Goal: Task Accomplishment & Management: Use online tool/utility

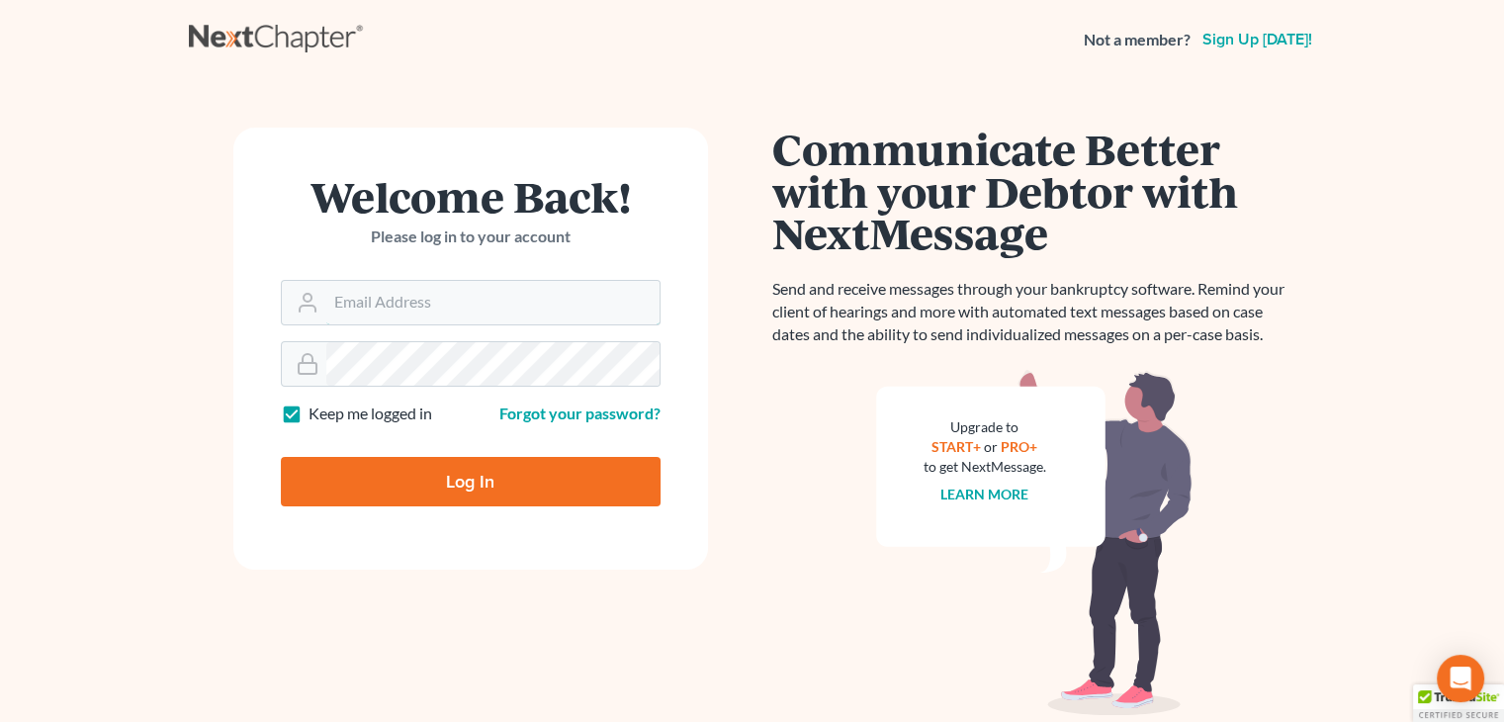
type input "[PERSON_NAME][EMAIL_ADDRESS][DOMAIN_NAME]"
click at [532, 491] on input "Log In" at bounding box center [471, 481] width 380 height 49
type input "Thinking..."
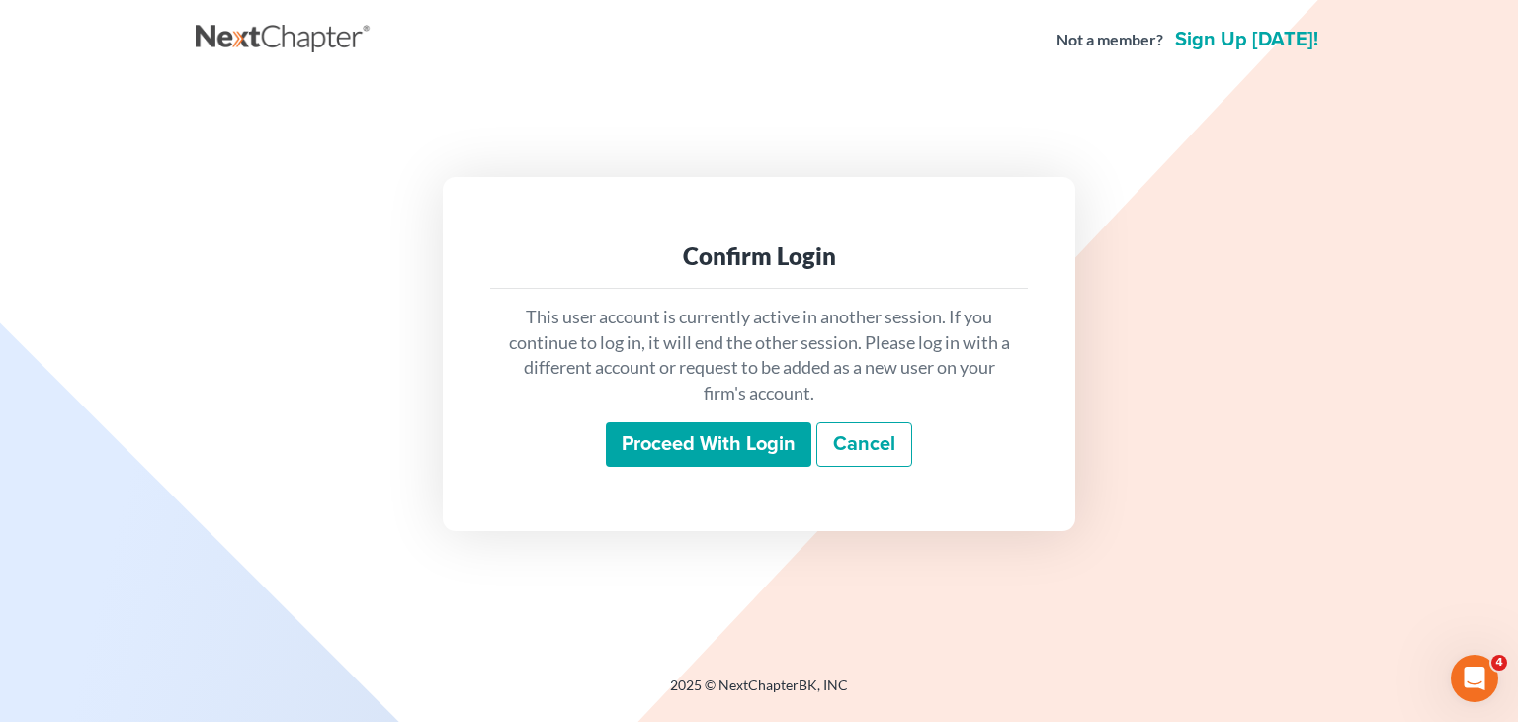
click at [685, 447] on input "Proceed with login" at bounding box center [709, 444] width 206 height 45
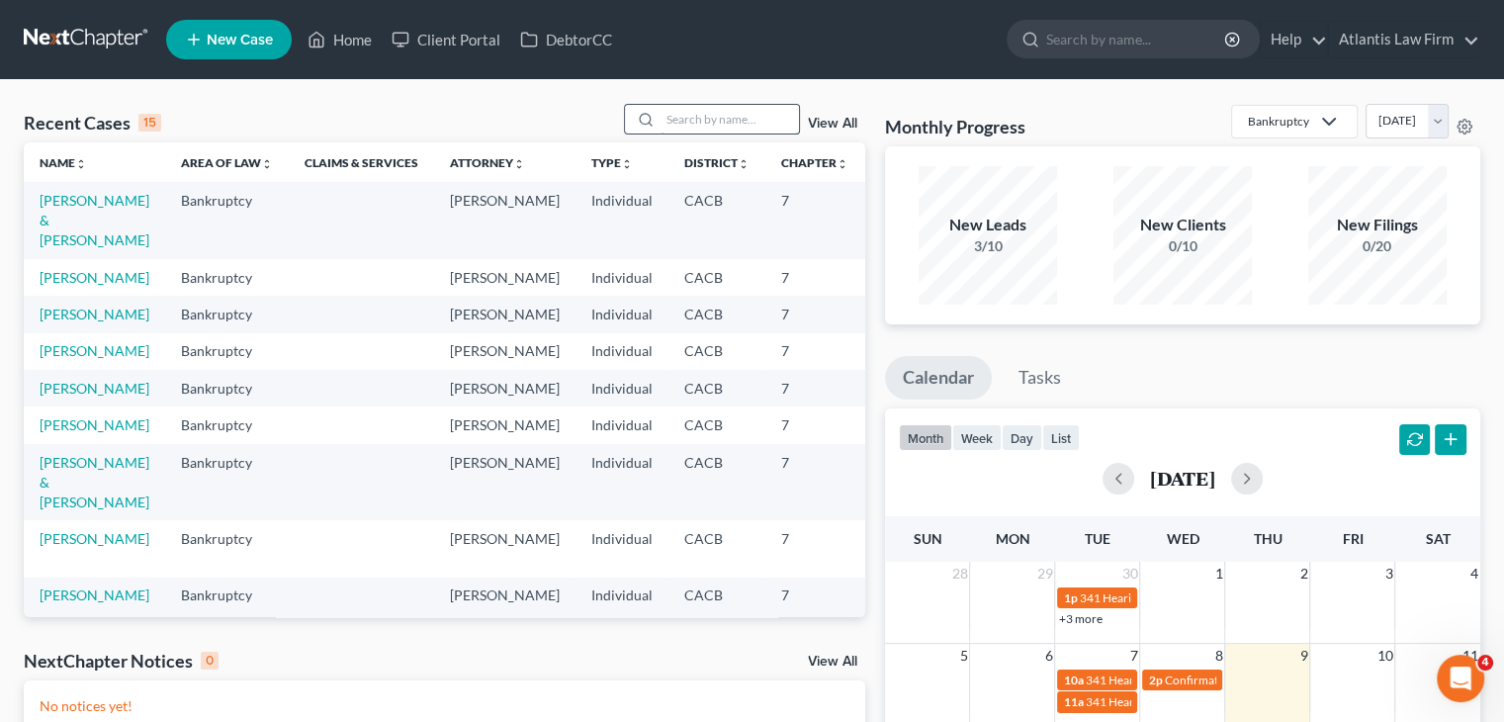
click at [750, 118] on input "search" at bounding box center [729, 119] width 138 height 29
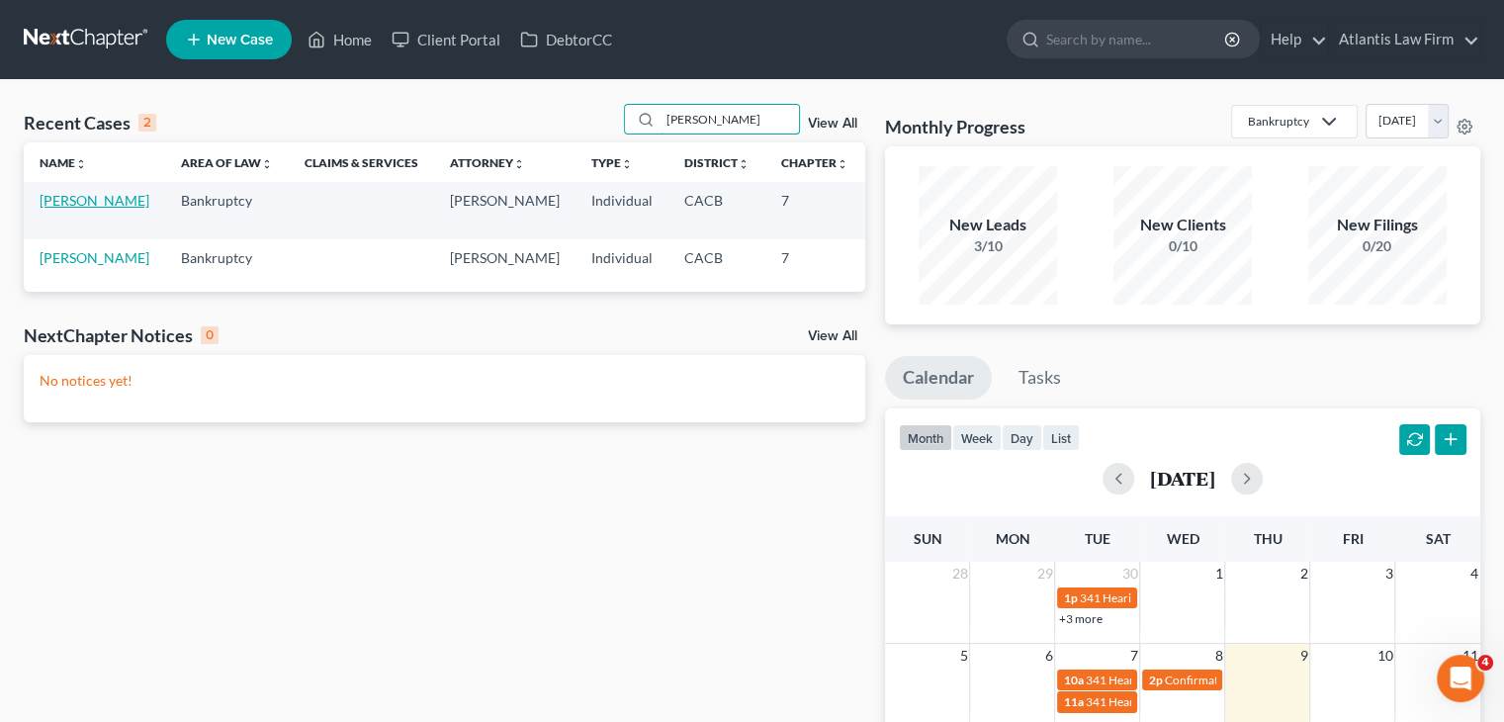
type input "[PERSON_NAME]"
click at [50, 209] on link "[PERSON_NAME]" at bounding box center [95, 200] width 110 height 17
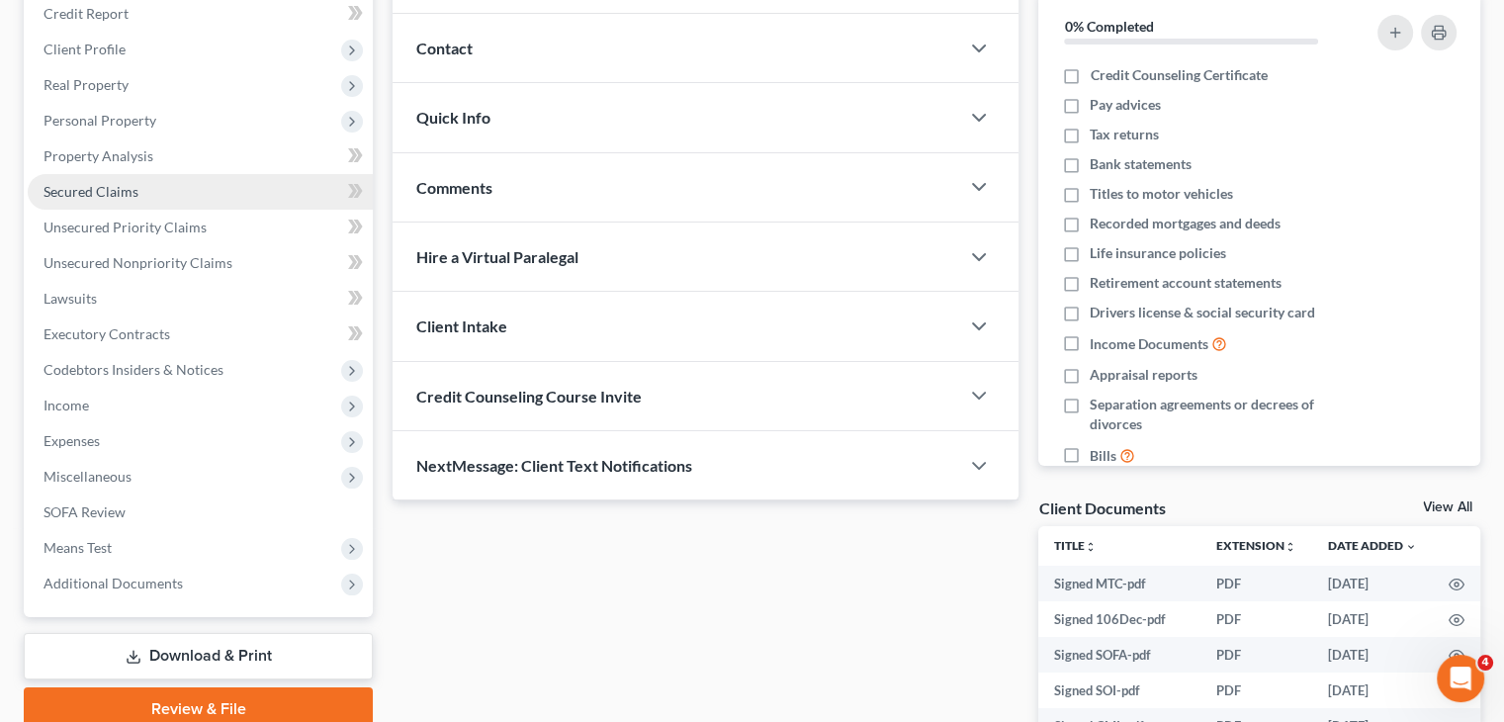
scroll to position [297, 0]
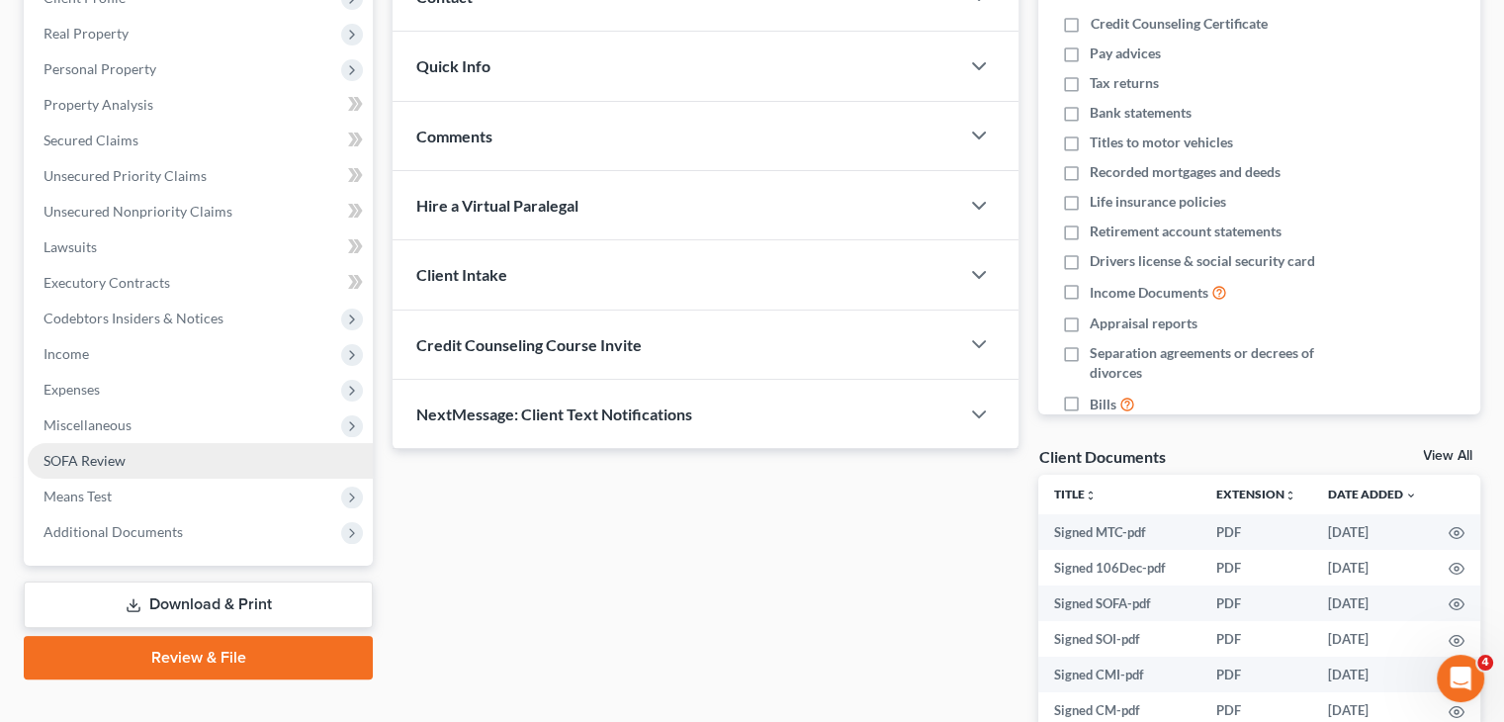
click at [88, 460] on span "SOFA Review" at bounding box center [84, 460] width 82 height 17
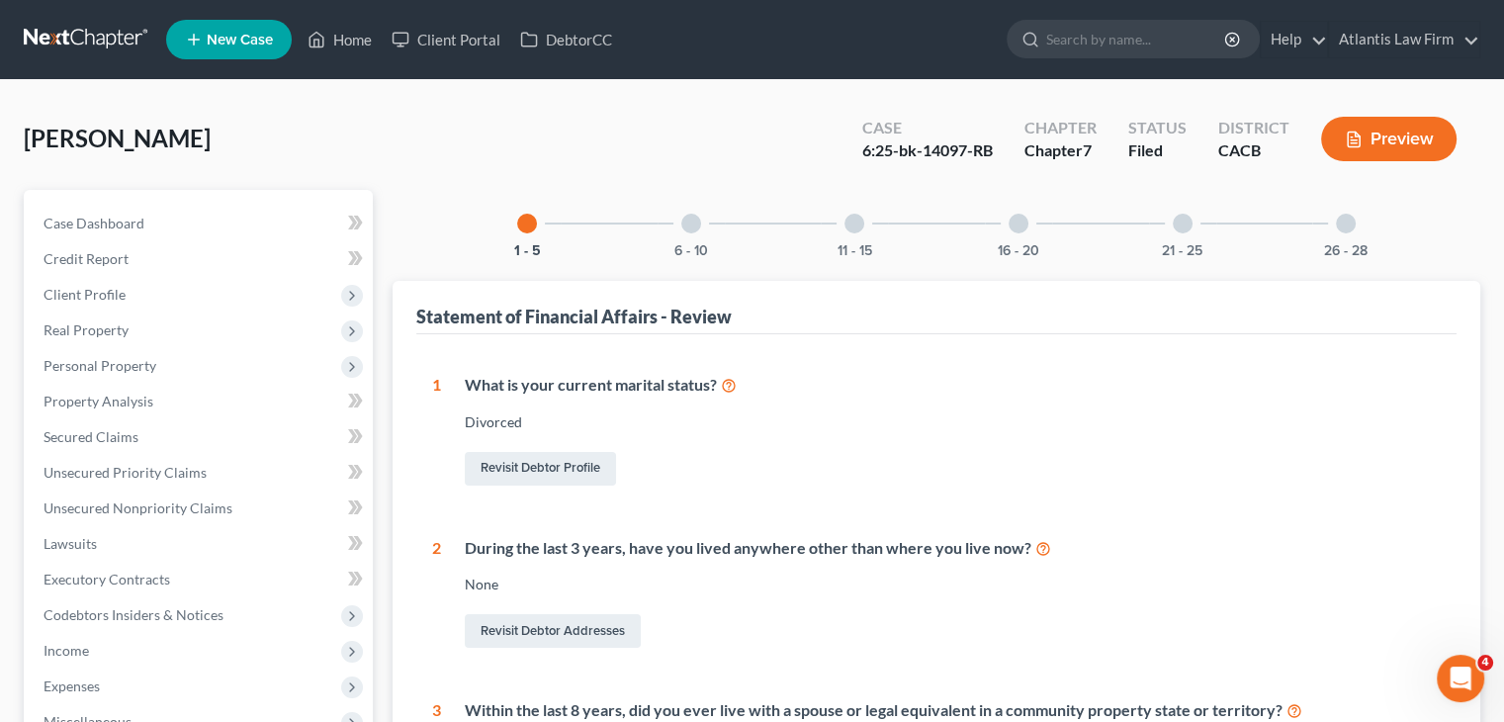
click at [700, 238] on div "6 - 10" at bounding box center [690, 223] width 67 height 67
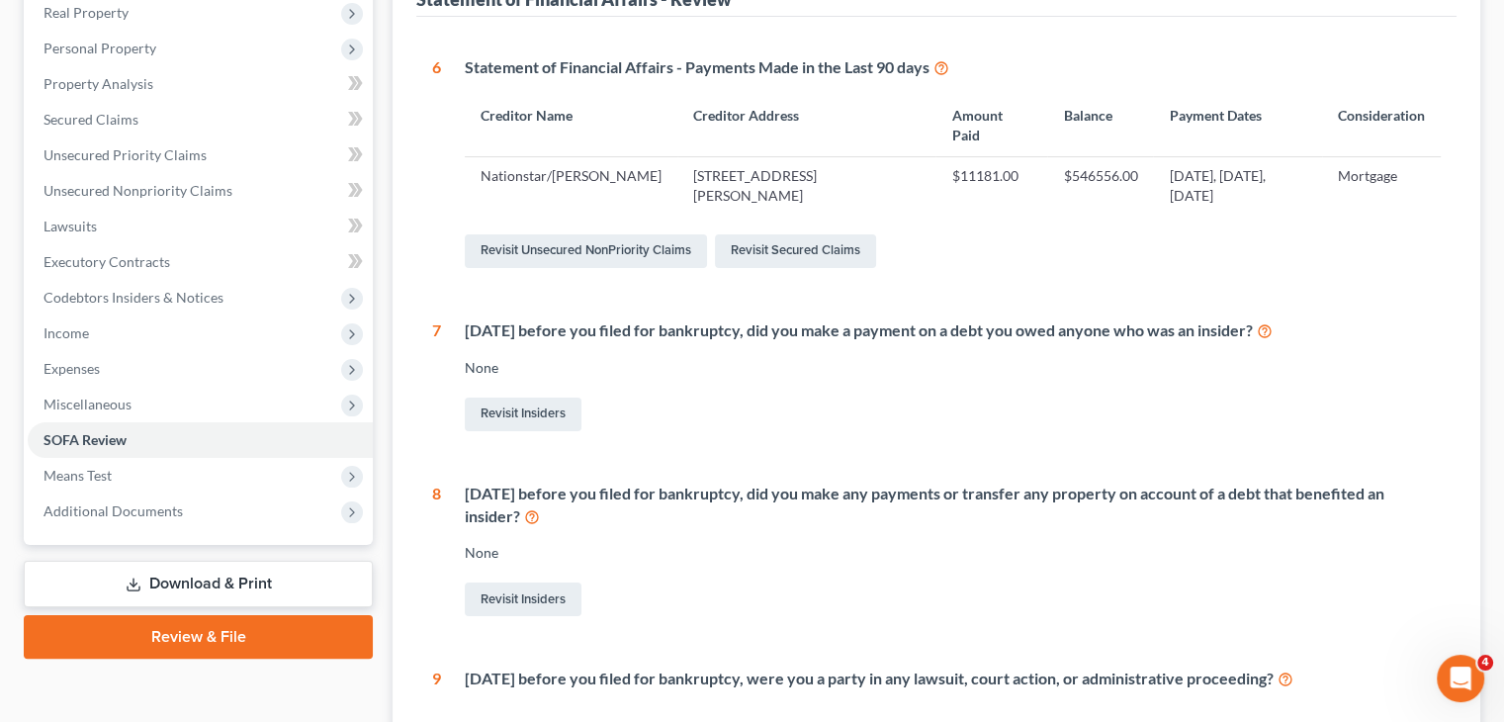
scroll to position [21, 0]
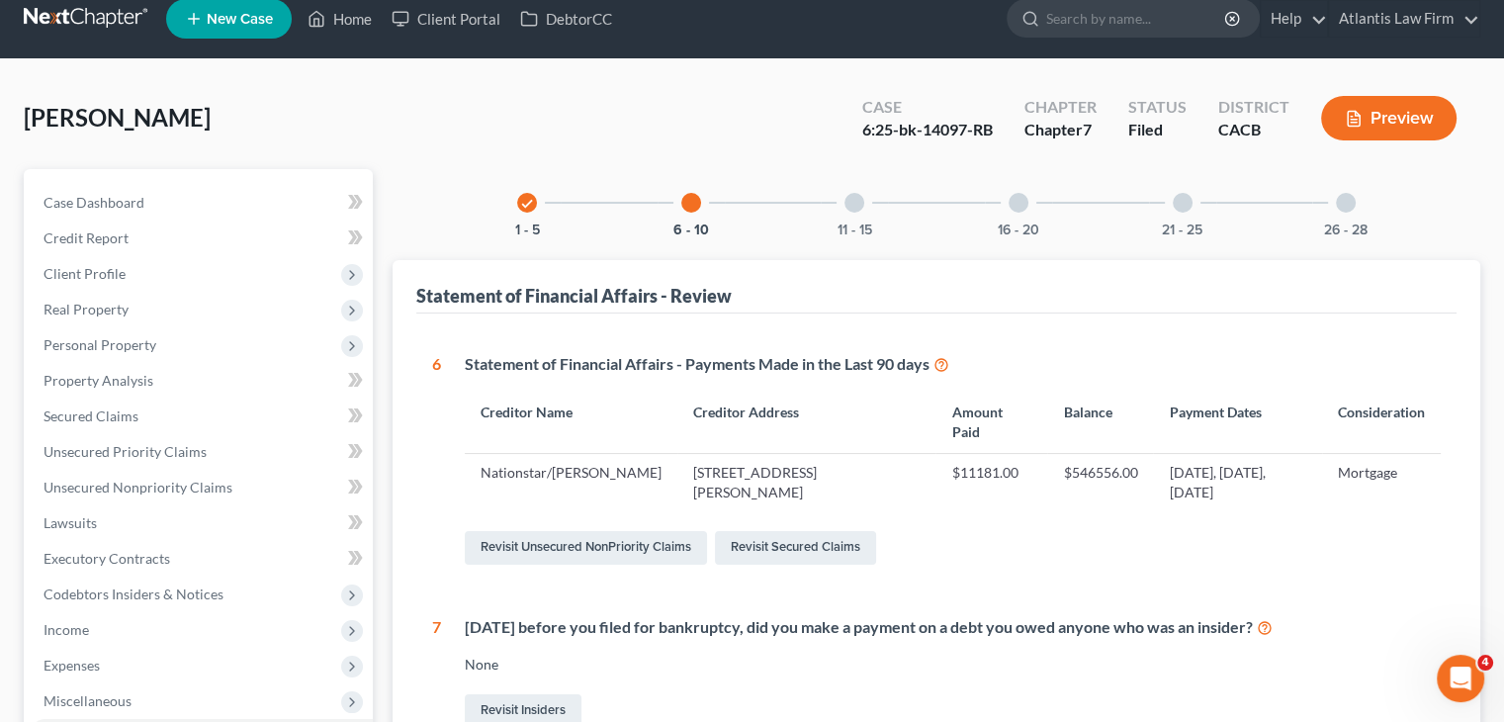
click at [945, 364] on icon at bounding box center [941, 363] width 16 height 19
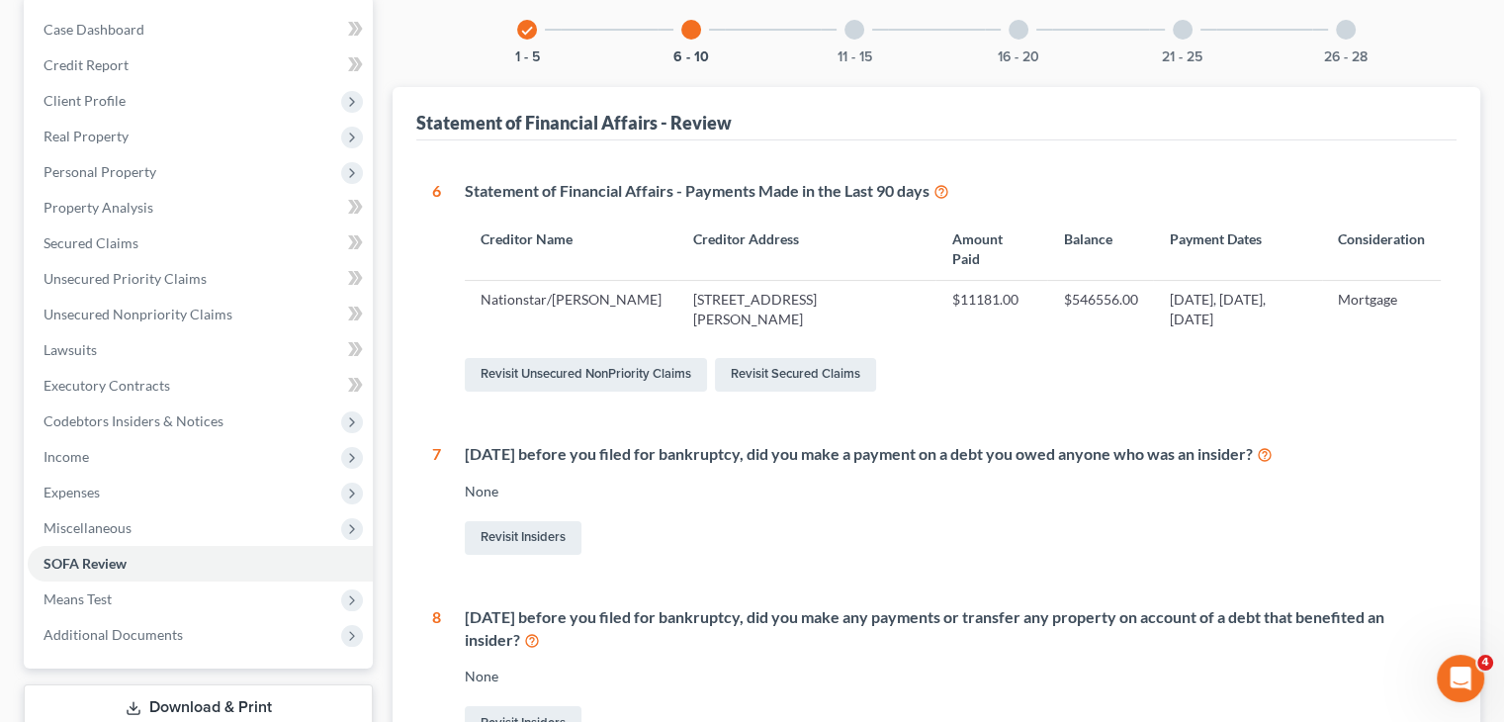
scroll to position [0, 0]
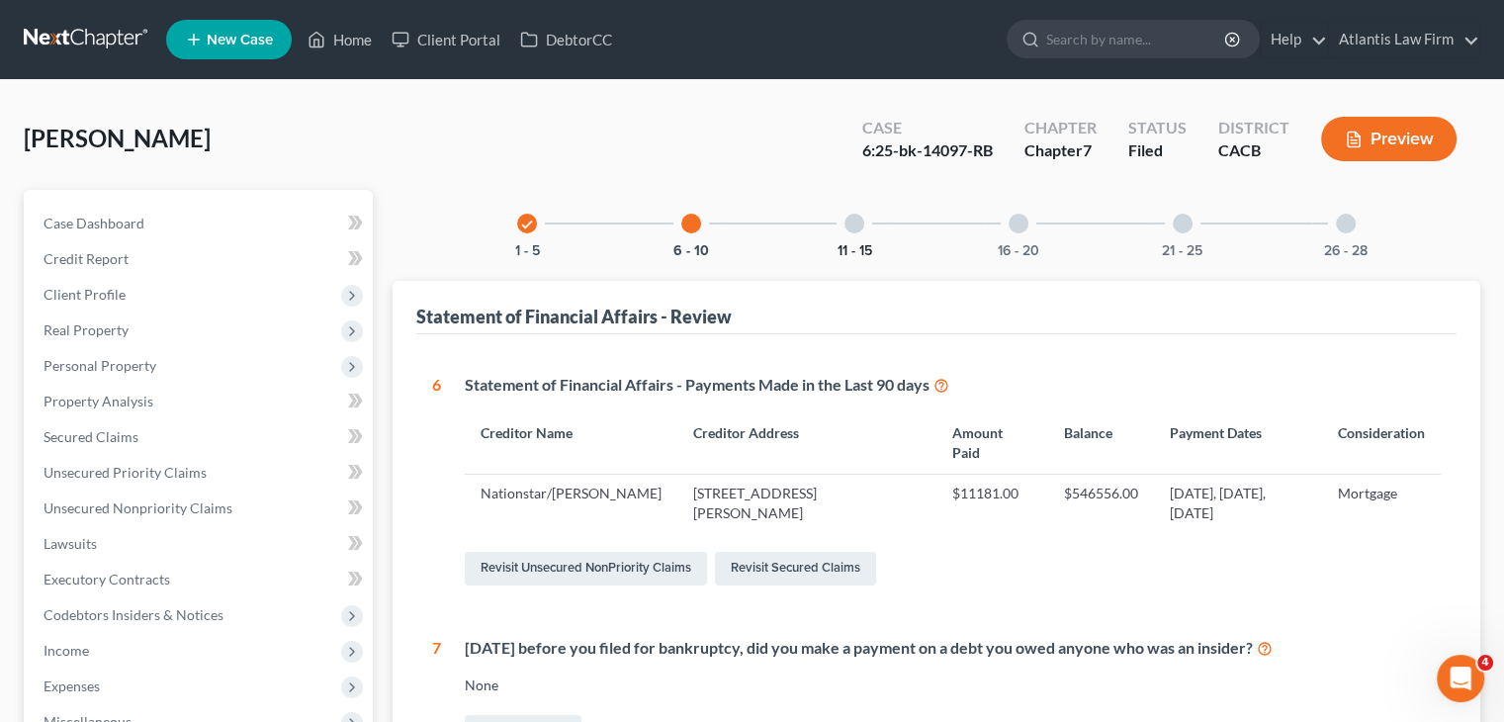
click at [852, 246] on button "11 - 15" at bounding box center [854, 251] width 35 height 14
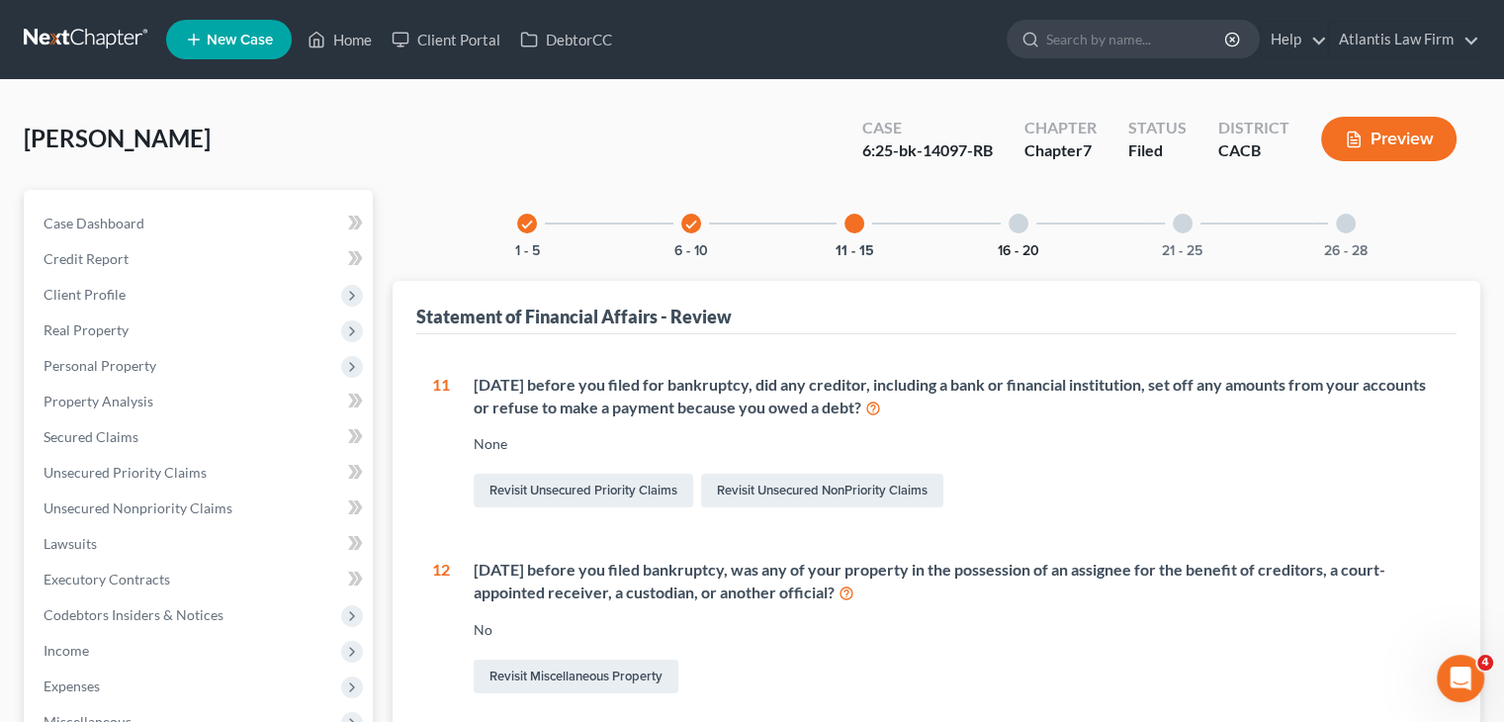
click at [1024, 246] on button "16 - 20" at bounding box center [1018, 251] width 42 height 14
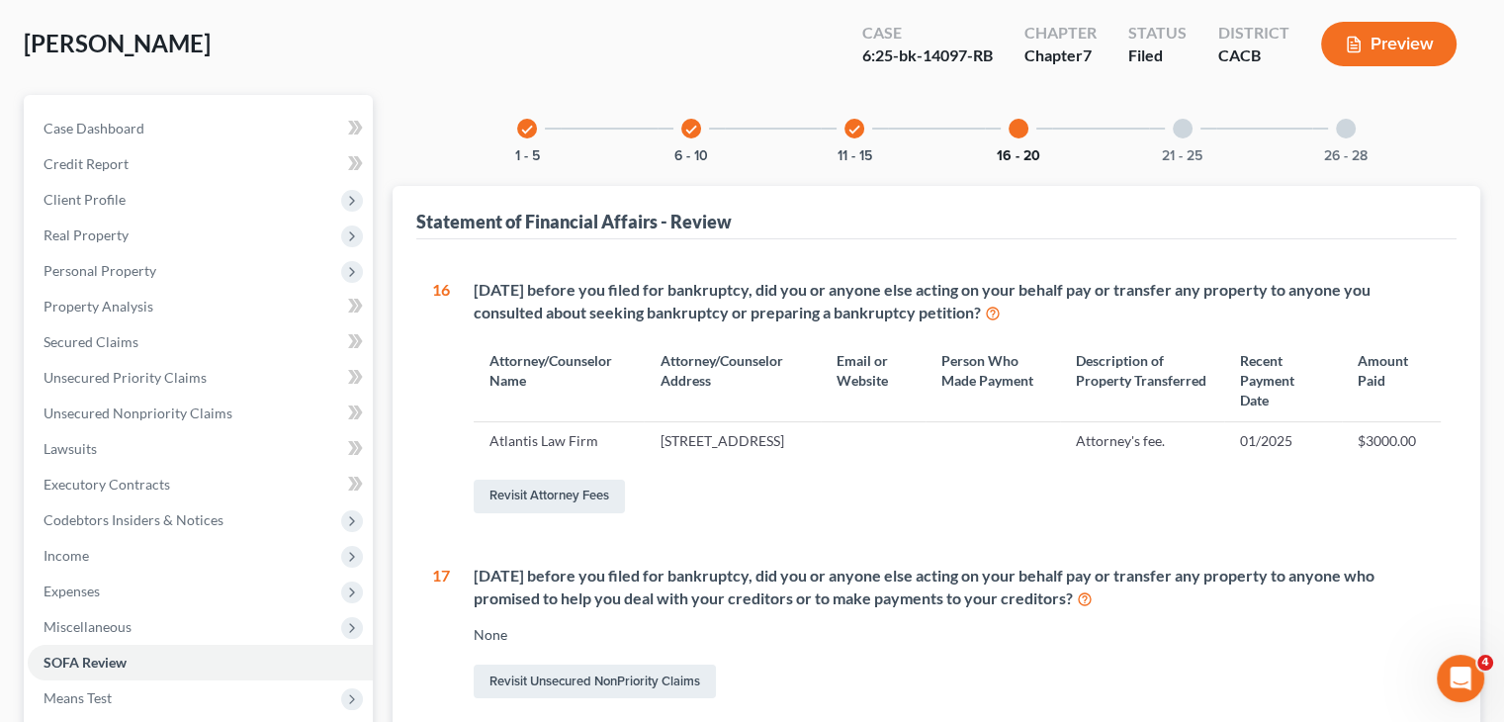
scroll to position [89, 0]
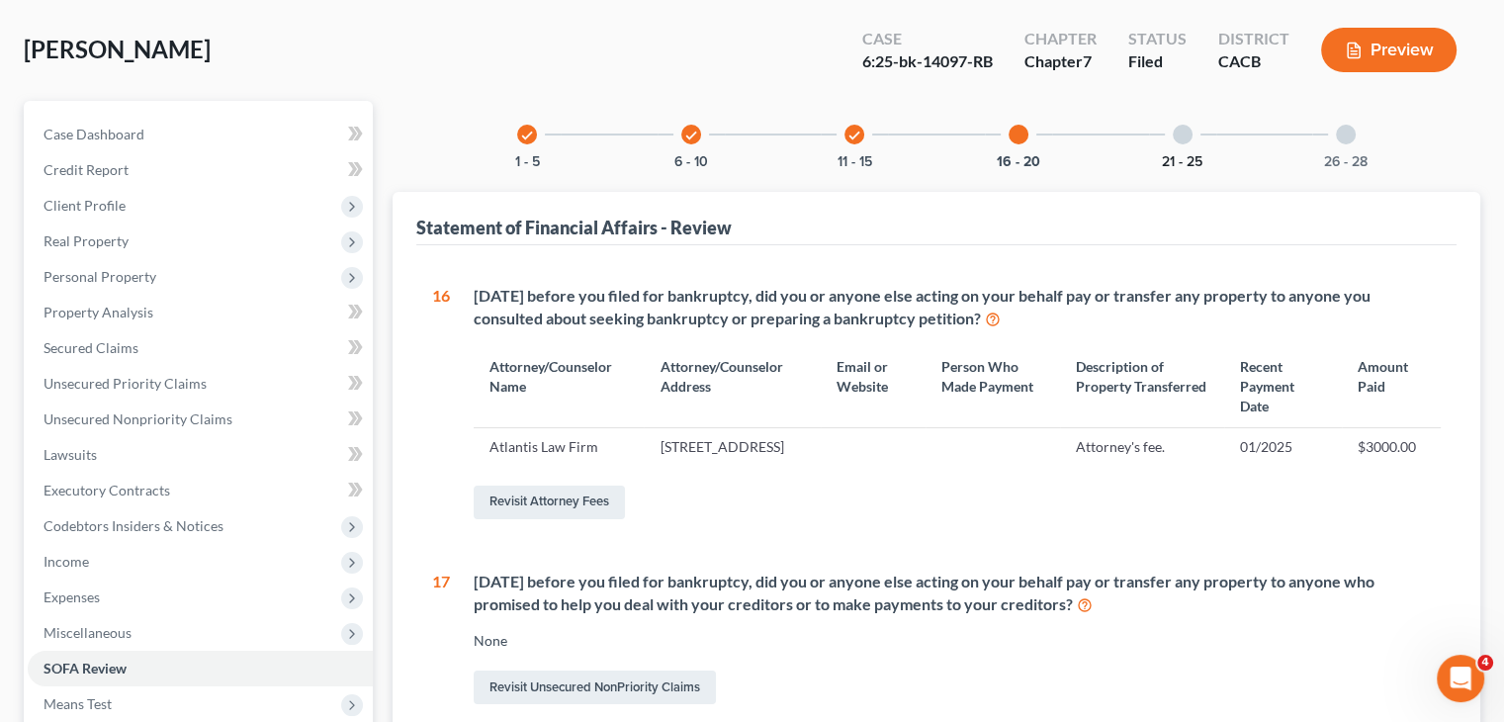
click at [1191, 156] on button "21 - 25" at bounding box center [1182, 162] width 41 height 14
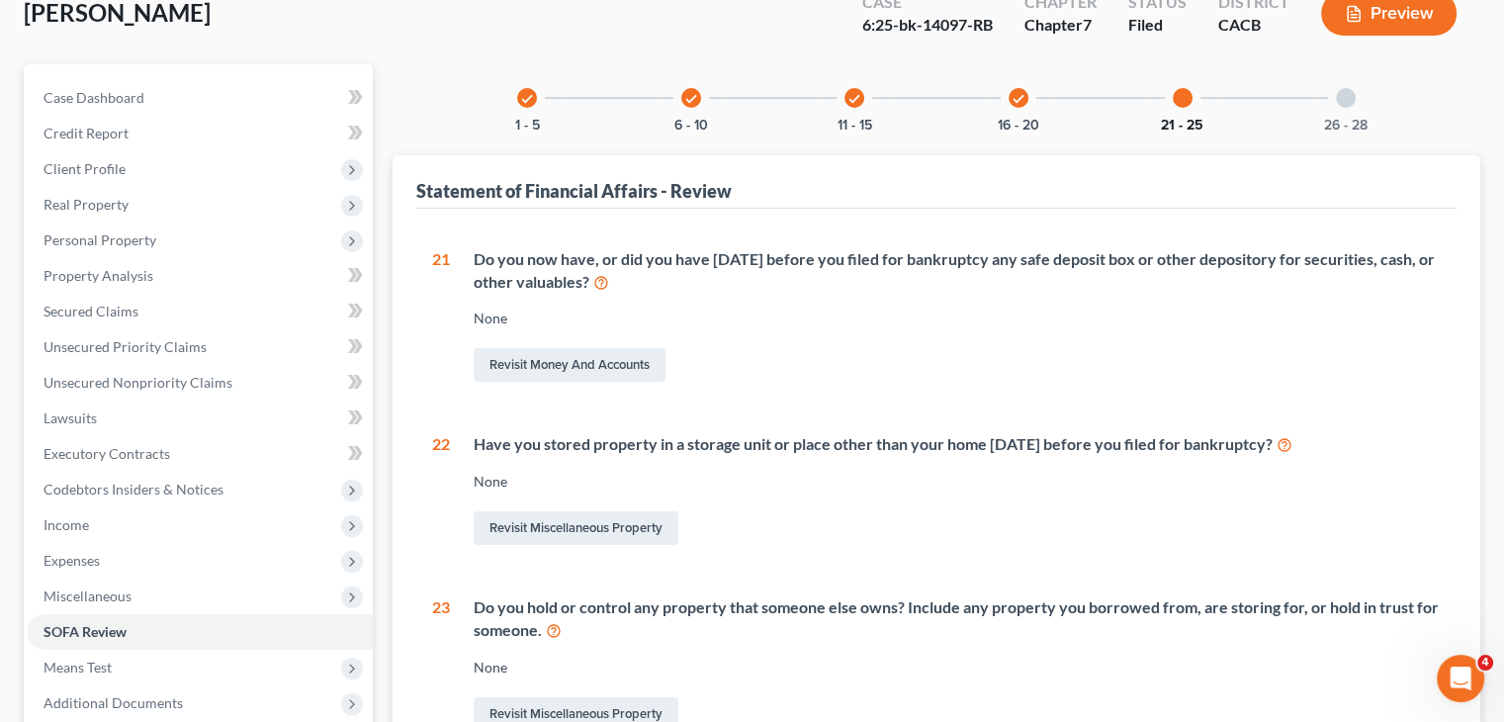
scroll to position [0, 0]
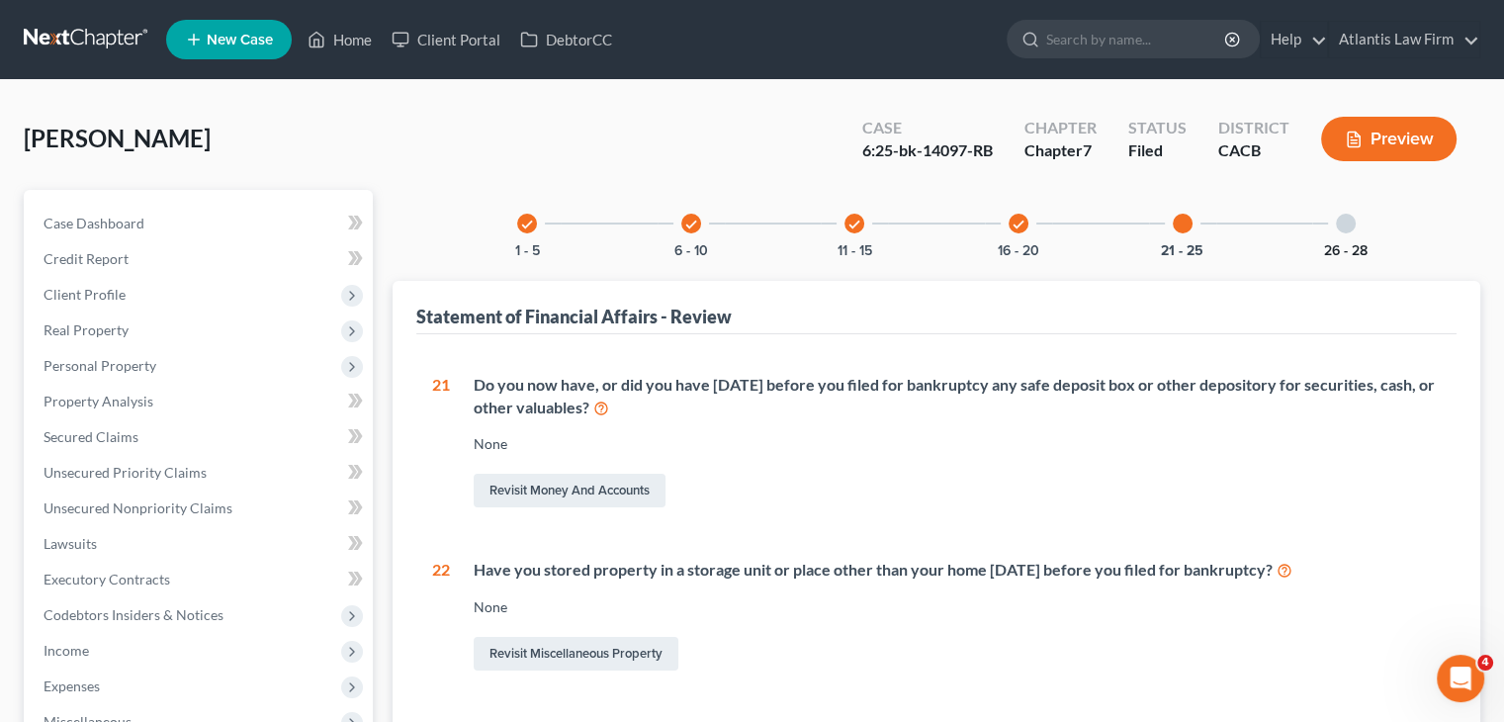
click at [1350, 244] on button "26 - 28" at bounding box center [1345, 251] width 43 height 14
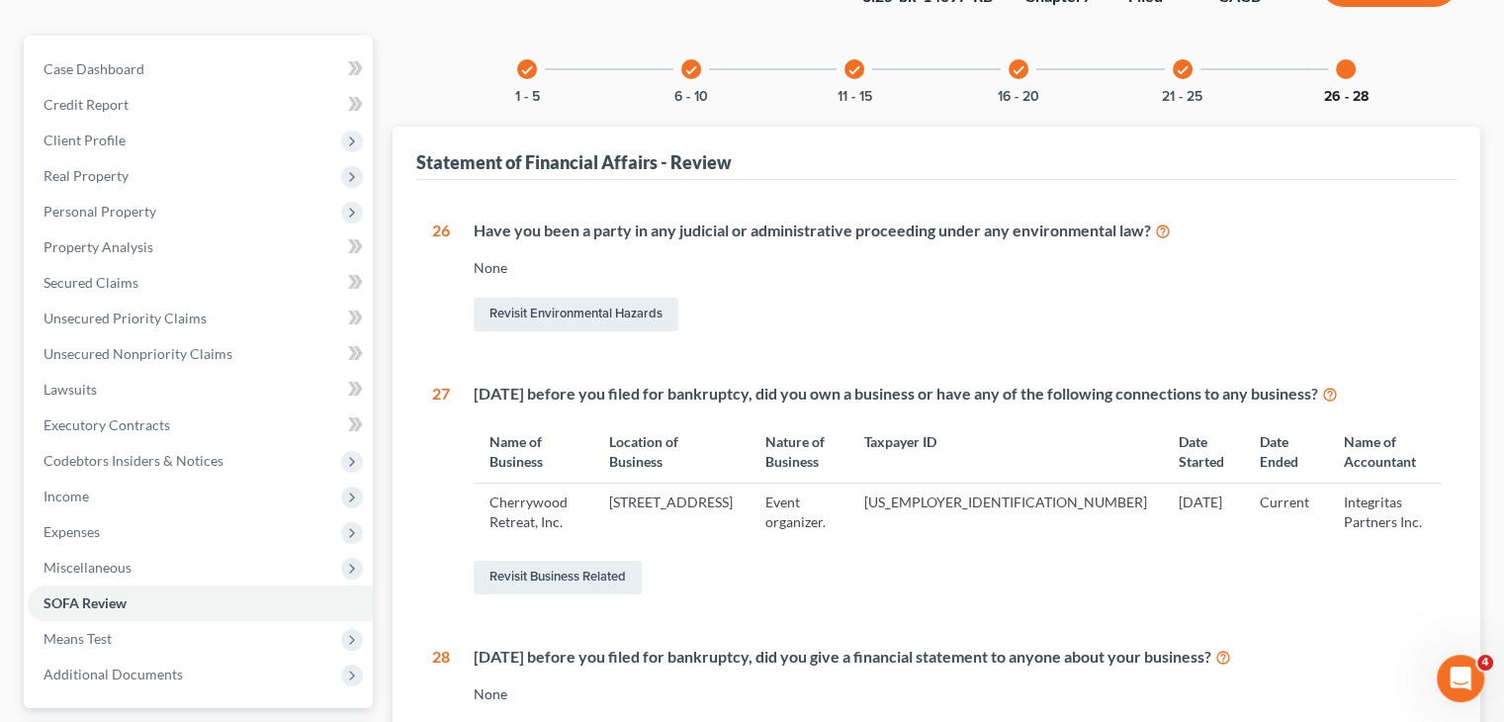
scroll to position [198, 0]
